Goal: Check status: Check status

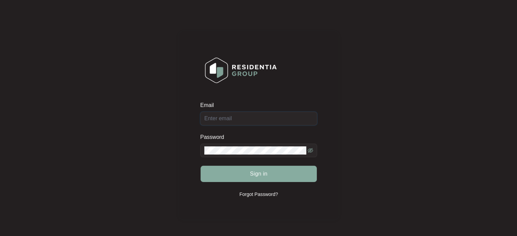
type input "[EMAIL_ADDRESS][DOMAIN_NAME]"
click at [246, 175] on button "Sign in" at bounding box center [258, 174] width 116 height 16
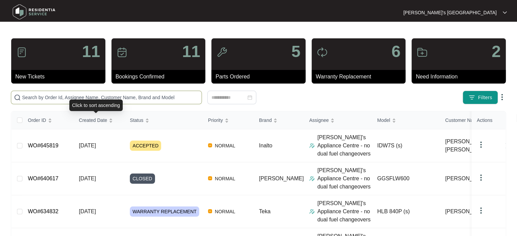
click at [117, 98] on input "text" at bounding box center [110, 97] width 177 height 7
paste input "647146"
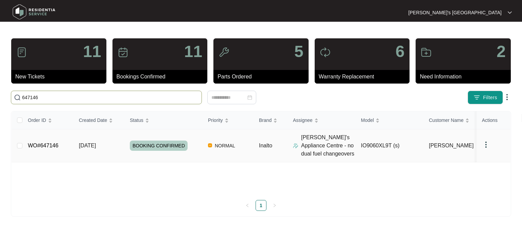
type input "647146"
click at [96, 143] on span "[DATE]" at bounding box center [87, 146] width 17 height 6
